Goal: Task Accomplishment & Management: Manage account settings

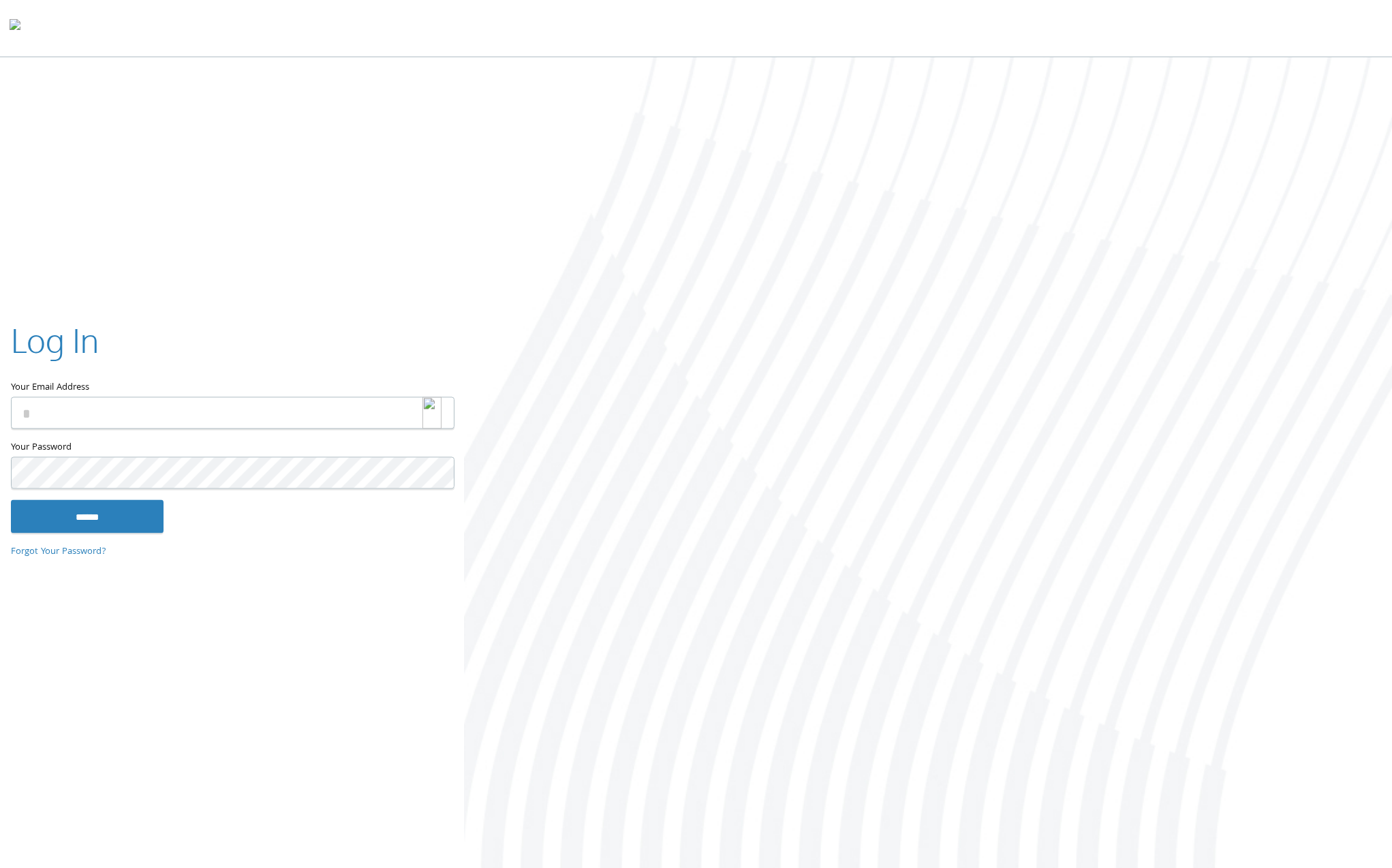
click at [434, 417] on img at bounding box center [432, 413] width 19 height 32
click at [430, 412] on img at bounding box center [432, 413] width 19 height 32
click at [435, 412] on img at bounding box center [432, 413] width 19 height 32
click at [428, 407] on img at bounding box center [432, 413] width 19 height 32
click at [363, 414] on input "Your Email Address" at bounding box center [232, 413] width 444 height 32
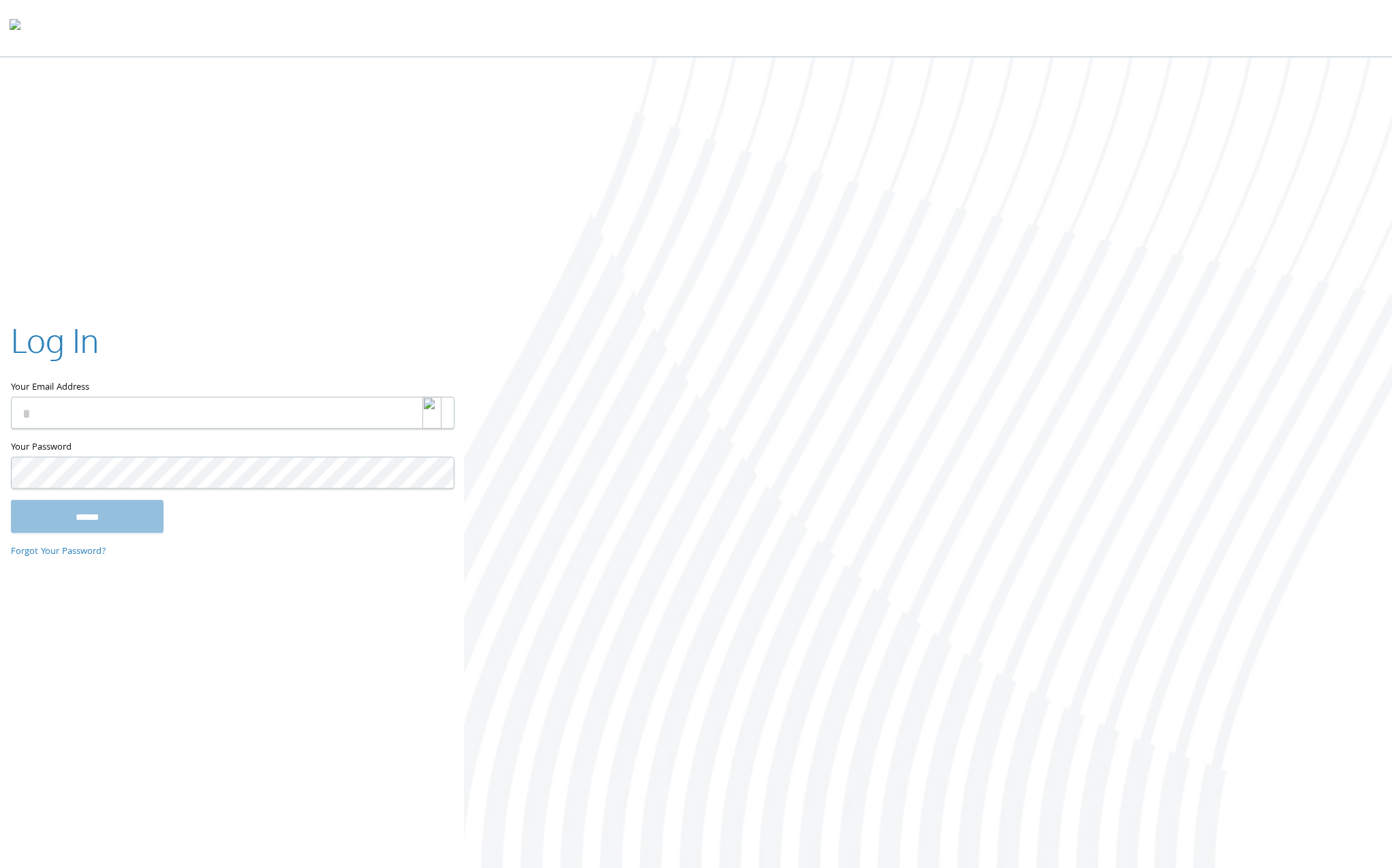
click at [425, 409] on img at bounding box center [432, 413] width 19 height 32
type input "**********"
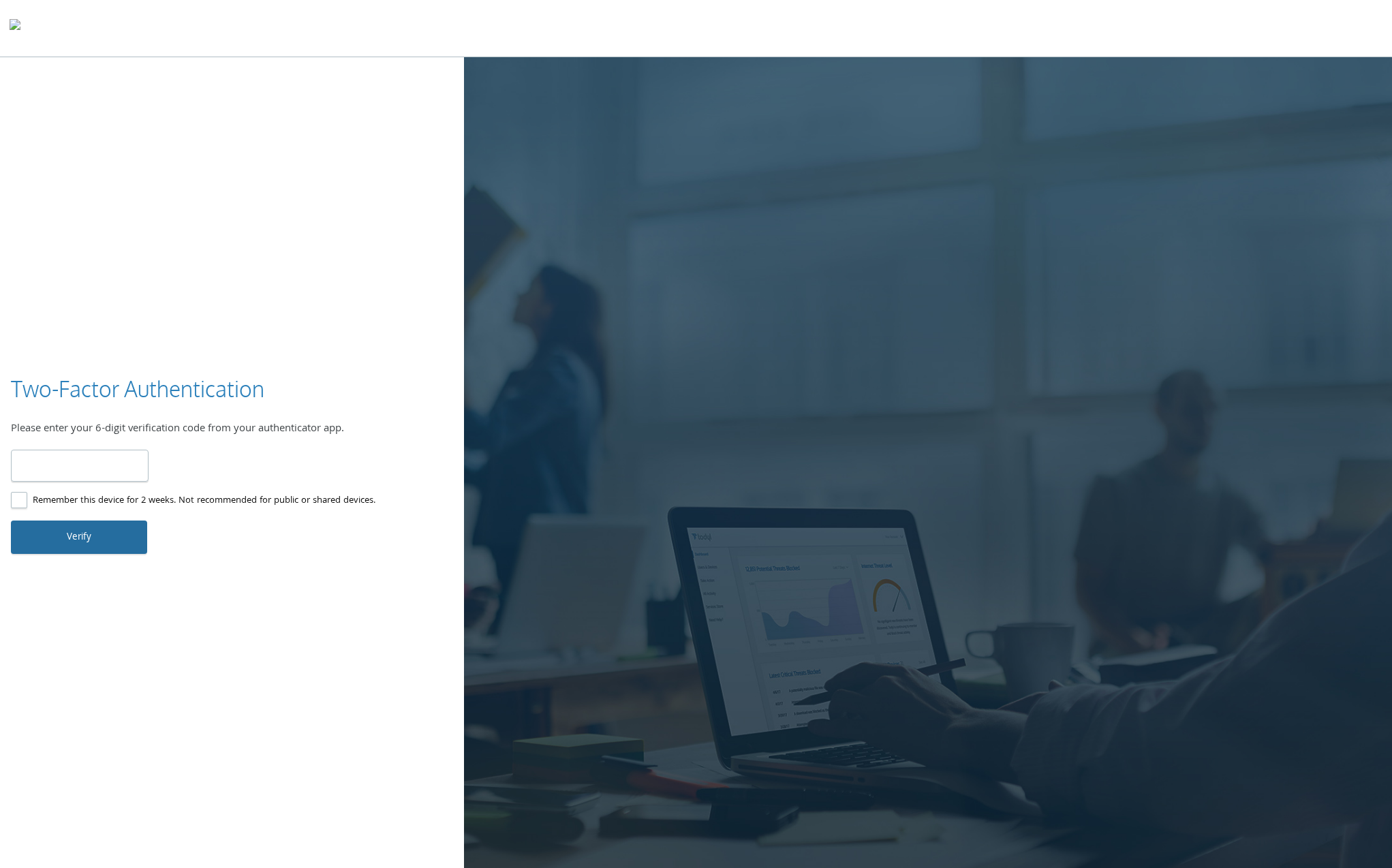
click at [69, 532] on button "Verify" at bounding box center [78, 537] width 136 height 32
